Goal: Task Accomplishment & Management: Manage account settings

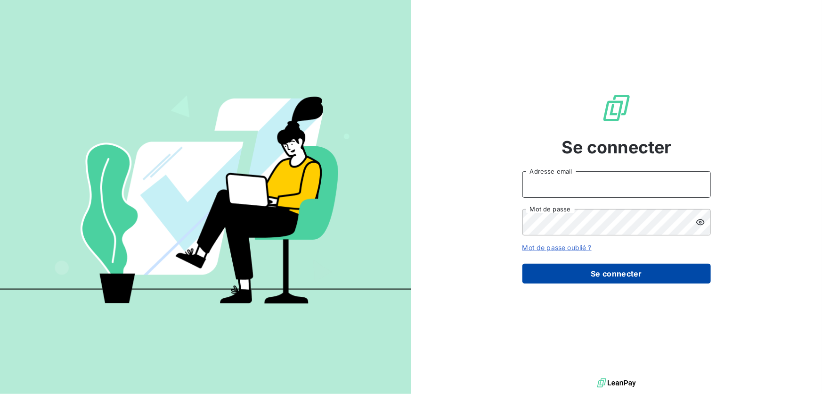
type input "[EMAIL_ADDRESS][DOMAIN_NAME]"
click at [610, 269] on button "Se connecter" at bounding box center [617, 273] width 189 height 20
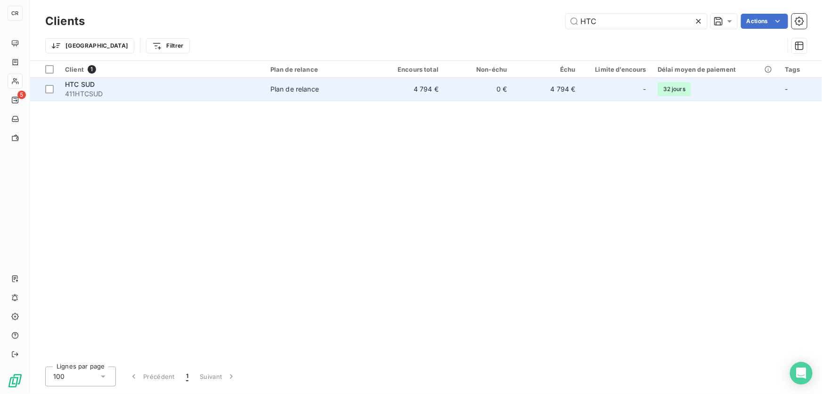
type input "HTC"
click at [116, 85] on div "HTC SUD" at bounding box center [162, 84] width 194 height 9
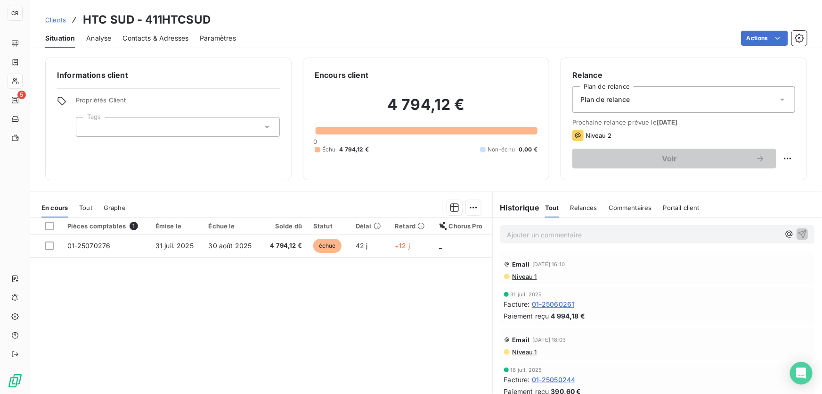
click at [516, 233] on p "Ajouter un commentaire ﻿" at bounding box center [643, 235] width 273 height 12
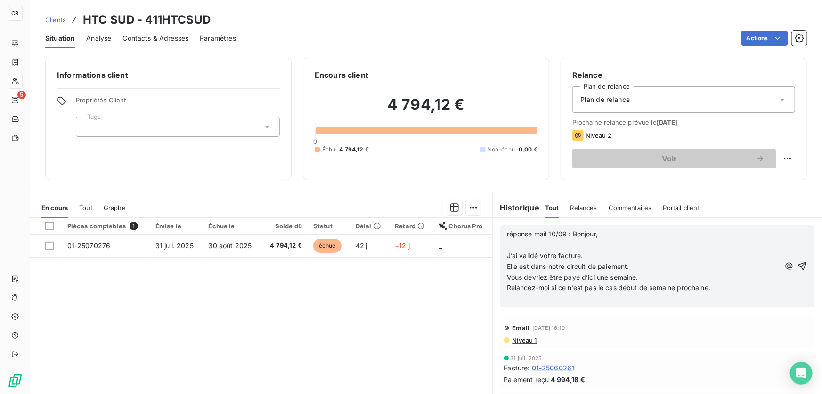
click at [547, 245] on p "﻿" at bounding box center [643, 244] width 273 height 11
